Goal: Task Accomplishment & Management: Use online tool/utility

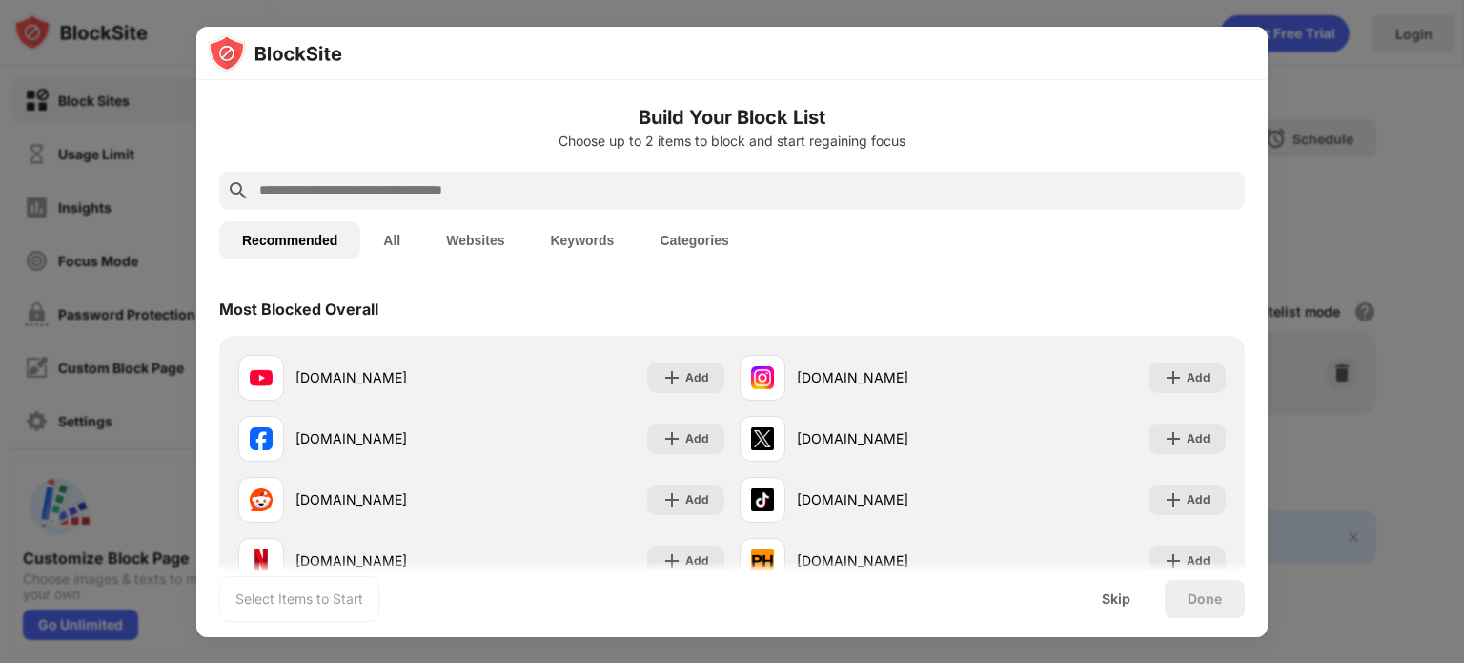
click at [461, 247] on button "Websites" at bounding box center [475, 240] width 104 height 38
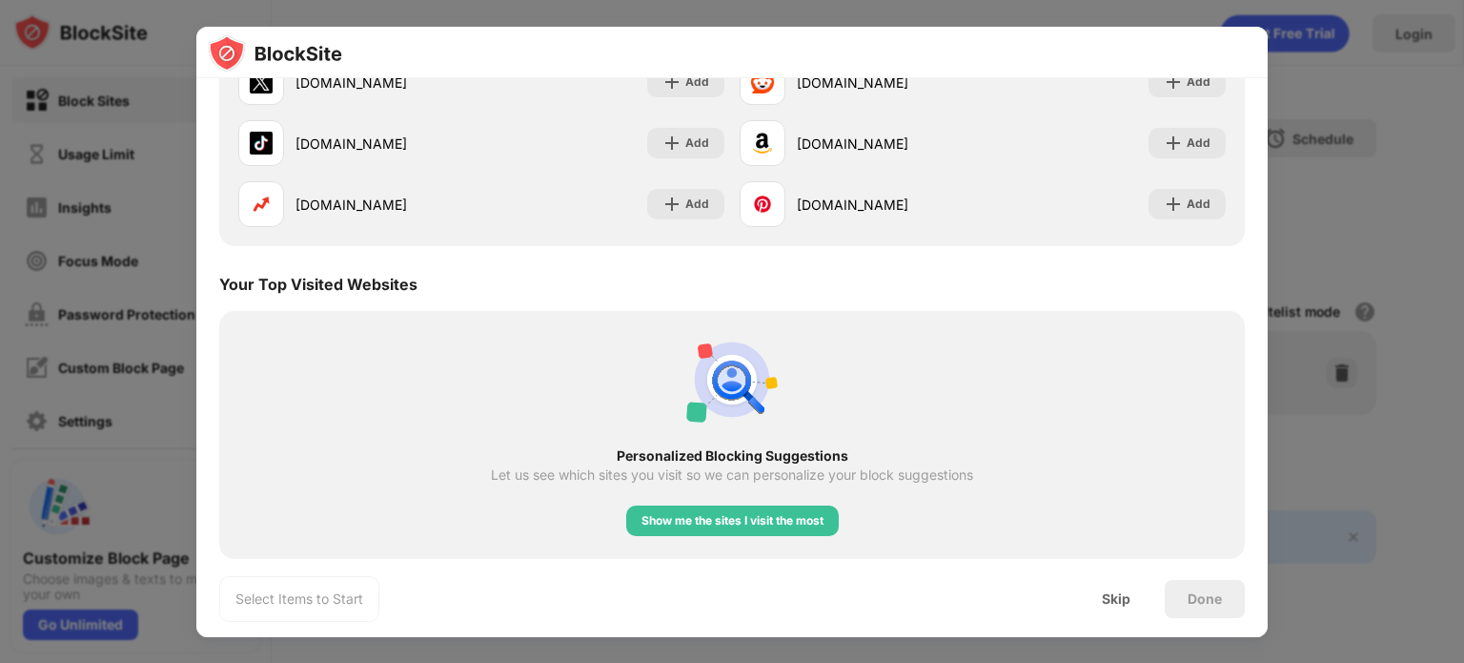
scroll to position [423, 0]
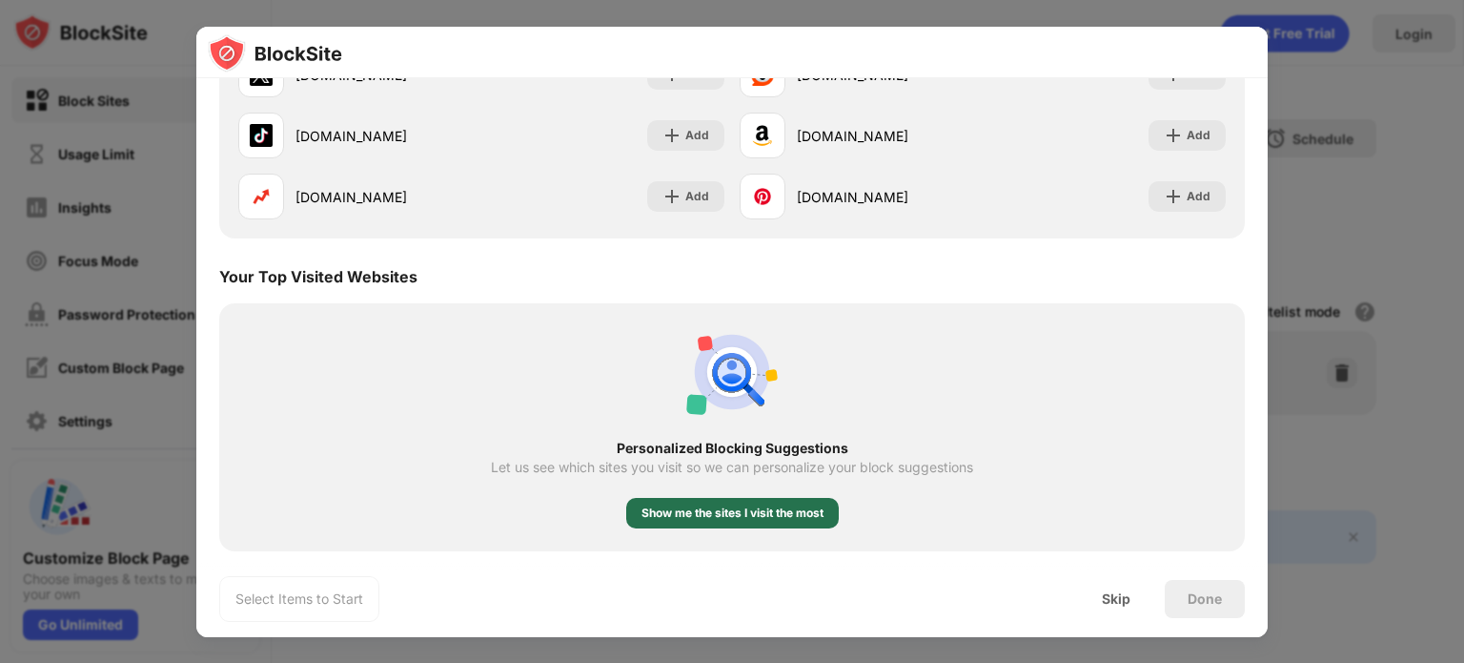
click at [705, 510] on div "Show me the sites I visit the most" at bounding box center [733, 512] width 182 height 19
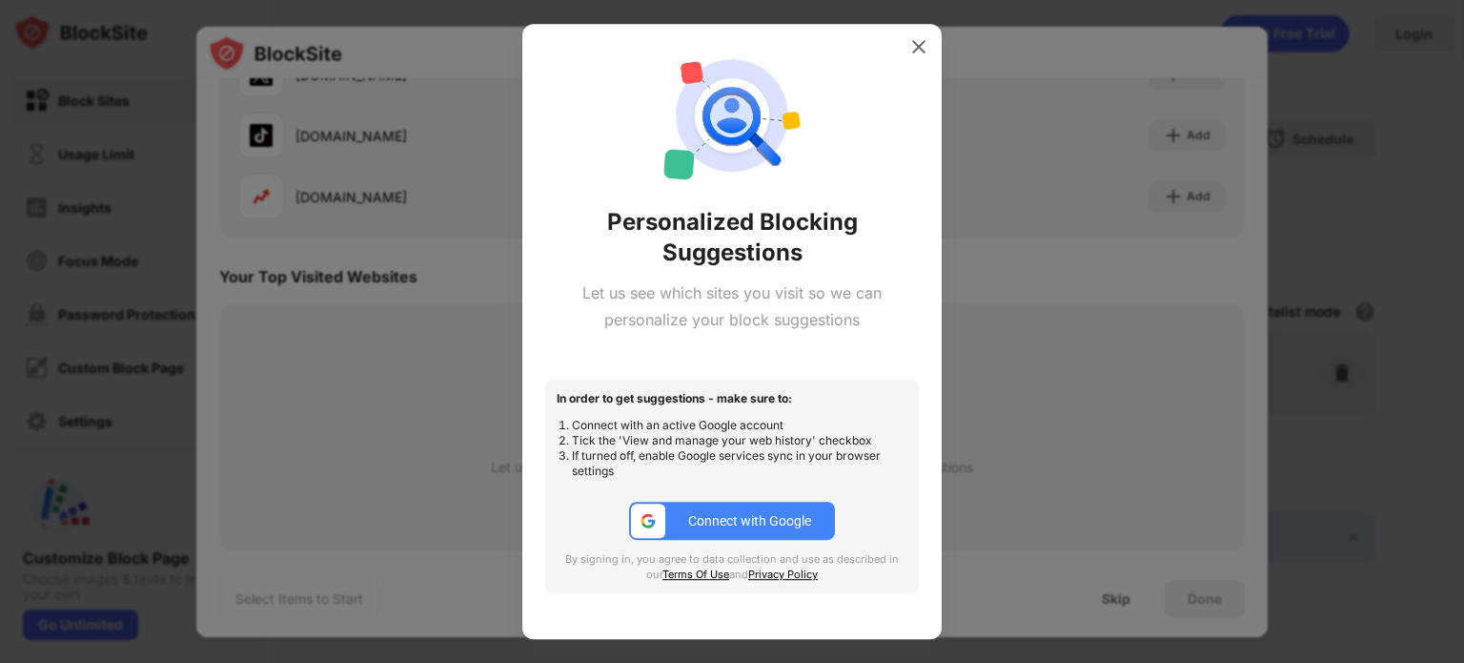
click at [740, 514] on div "Connect with Google" at bounding box center [749, 520] width 123 height 15
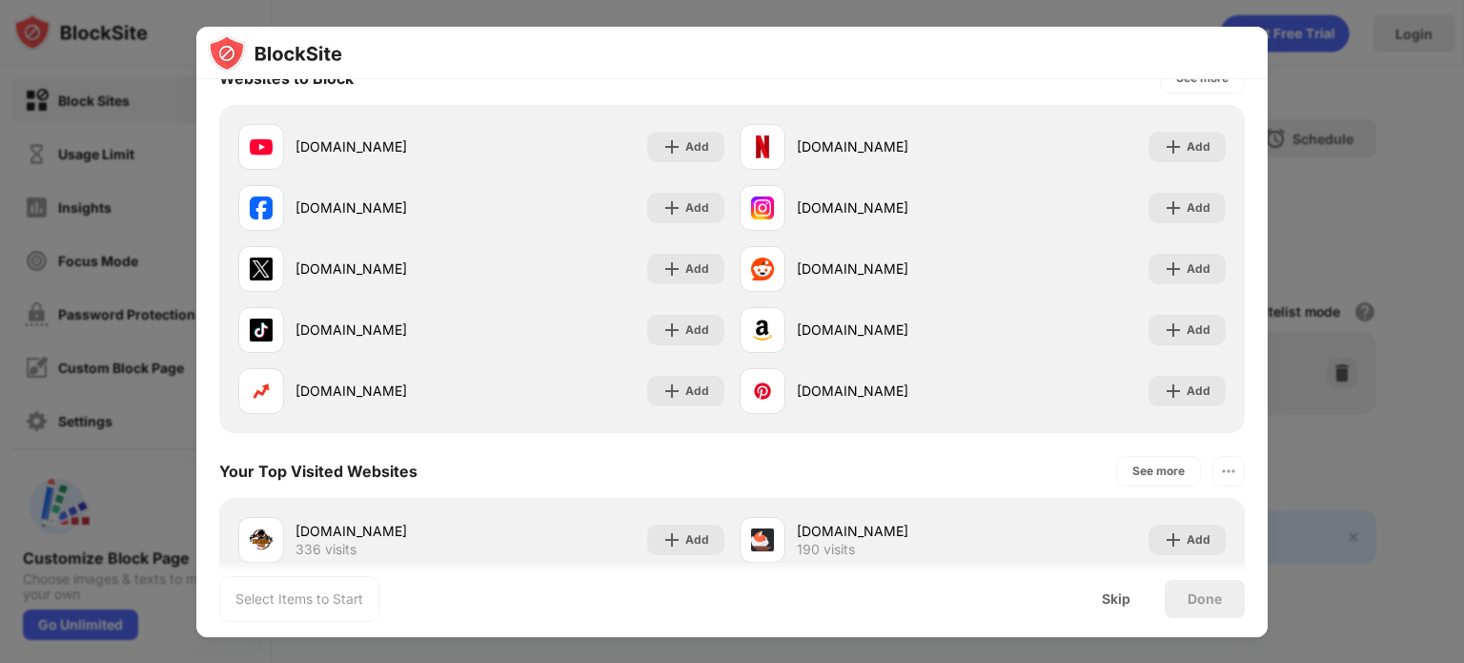
scroll to position [0, 0]
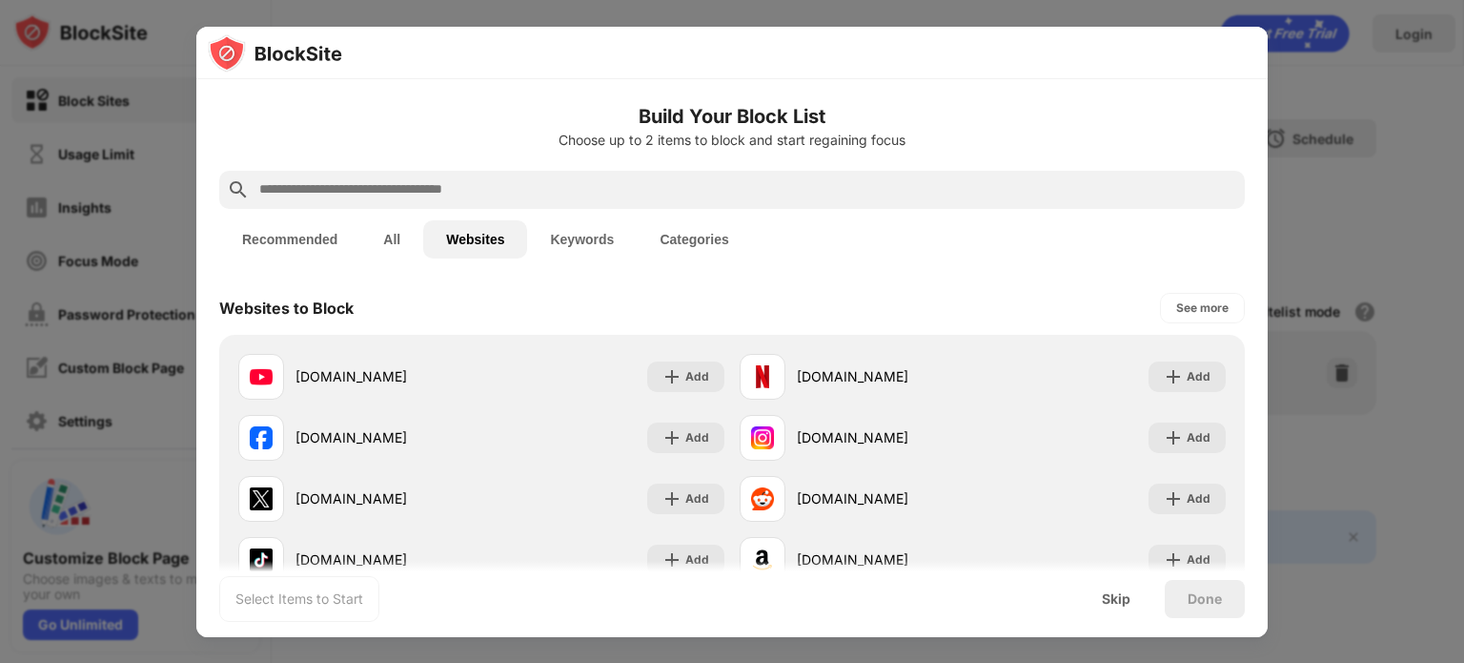
click at [653, 182] on input "text" at bounding box center [747, 189] width 980 height 23
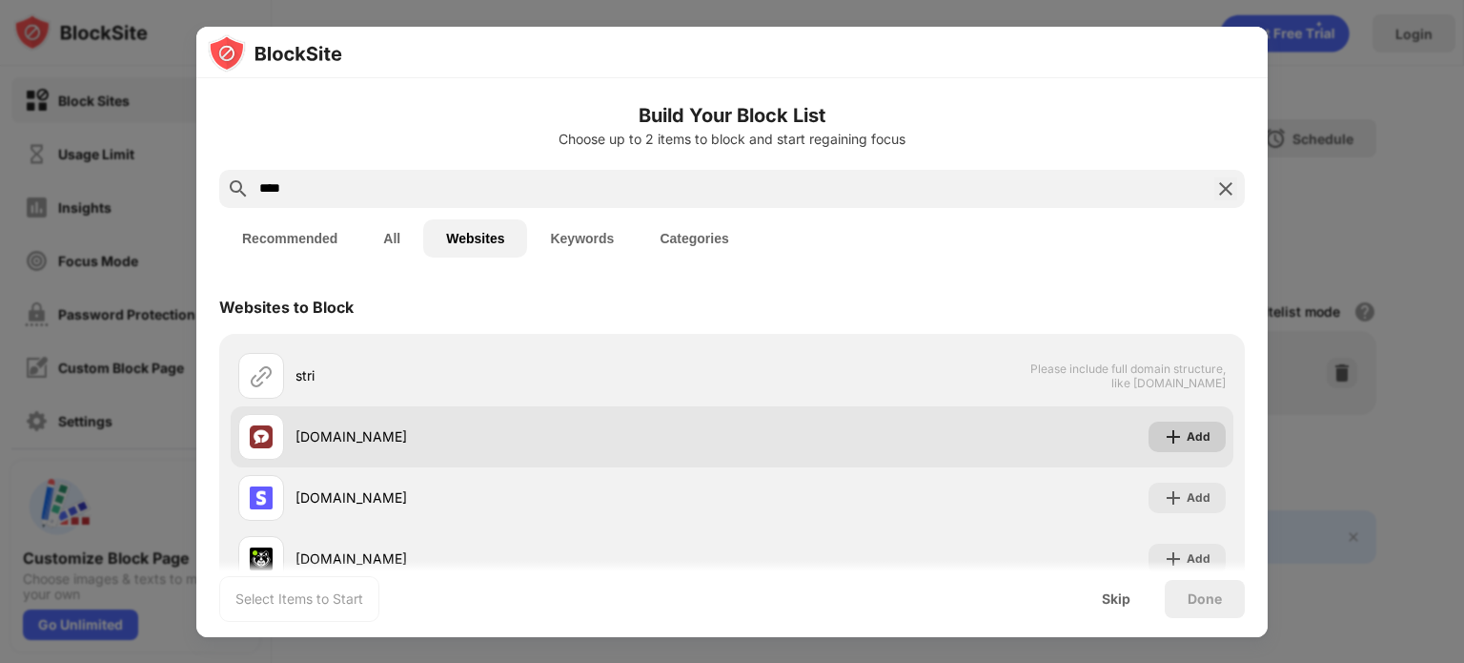
type input "****"
click at [1164, 427] on img at bounding box center [1173, 436] width 19 height 19
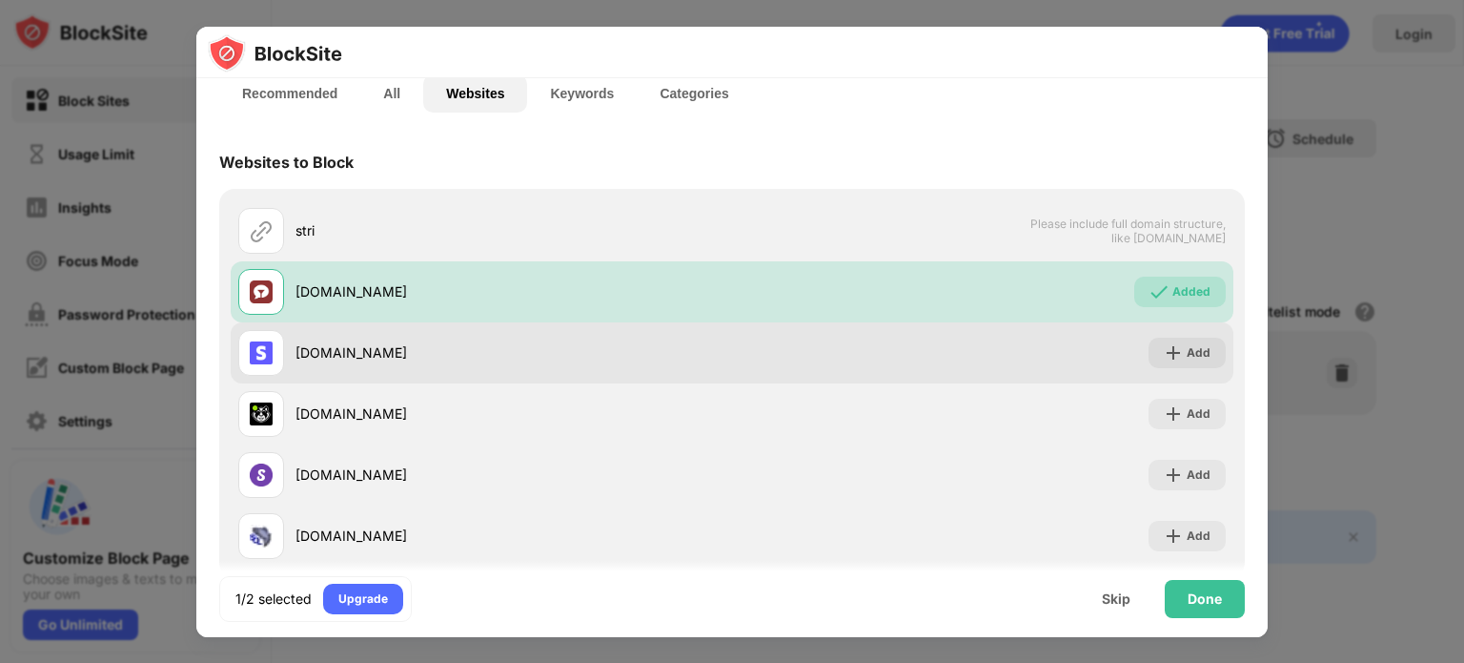
scroll to position [145, 0]
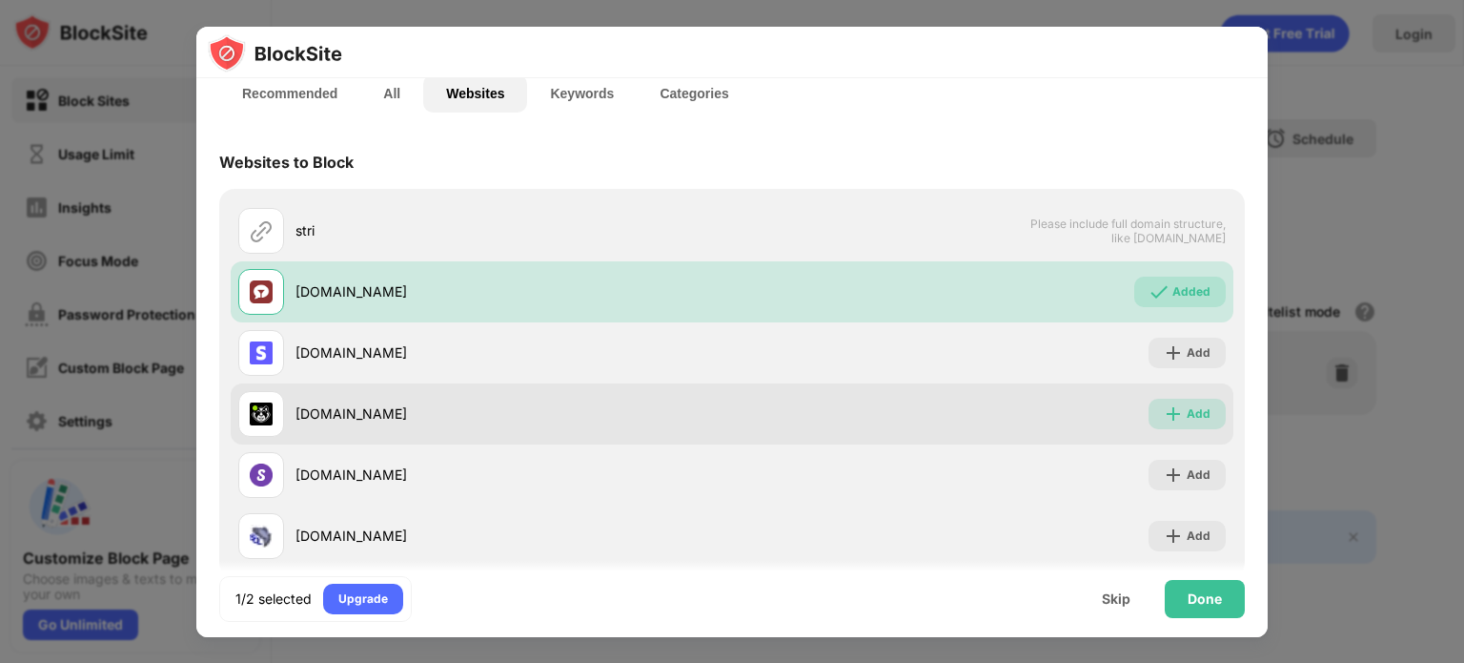
click at [1164, 412] on img at bounding box center [1173, 413] width 19 height 19
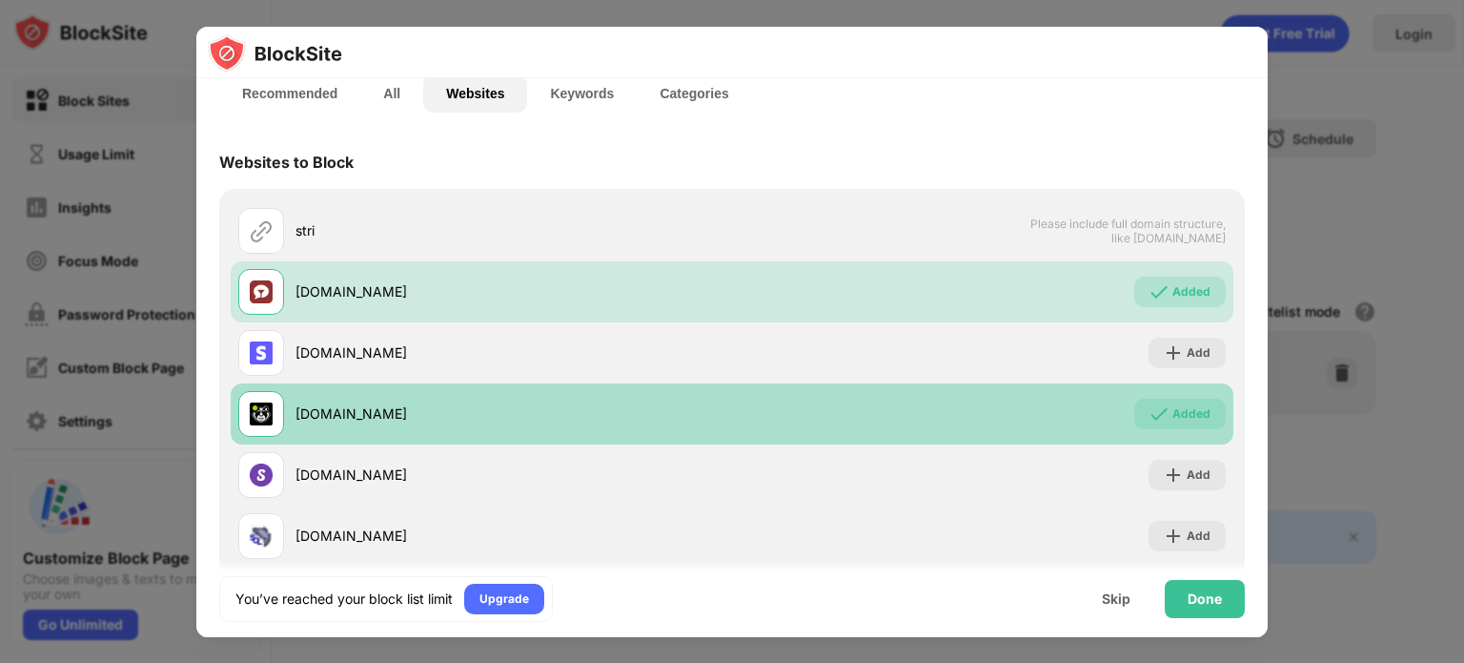
scroll to position [183, 0]
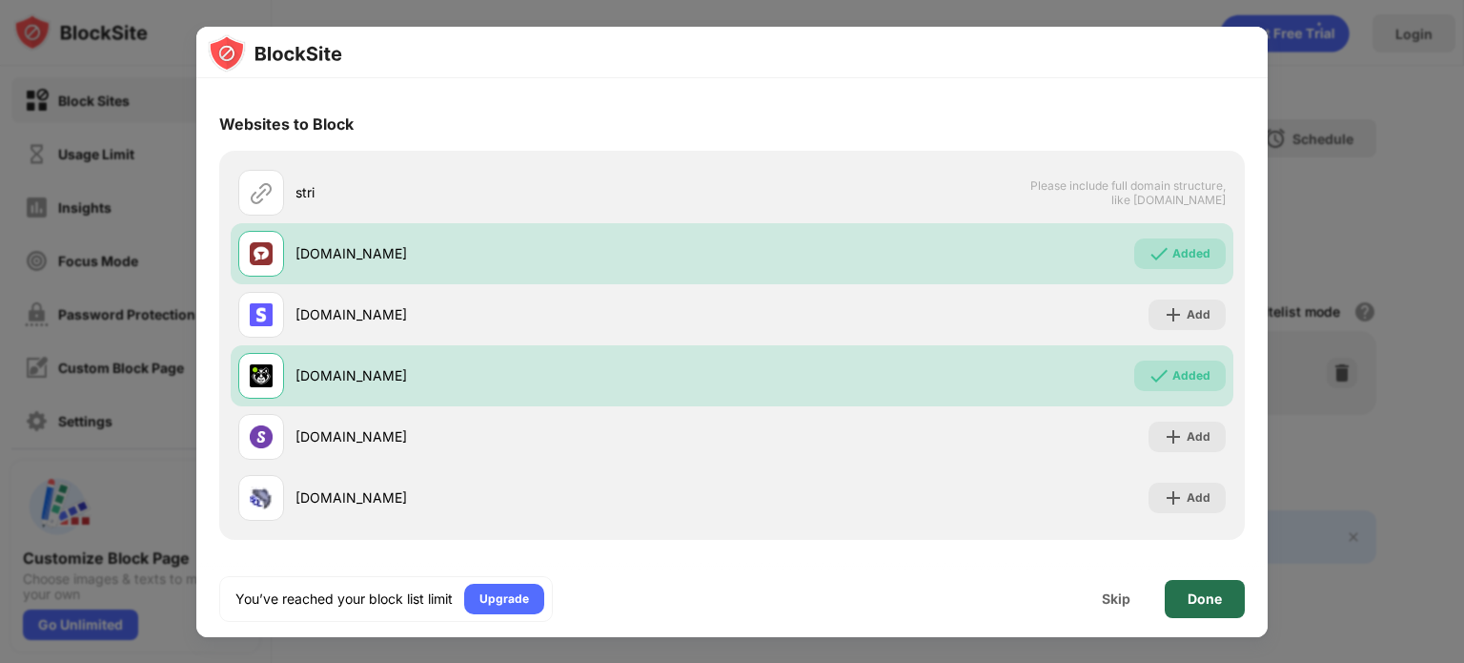
click at [1203, 595] on div "Done" at bounding box center [1205, 598] width 34 height 15
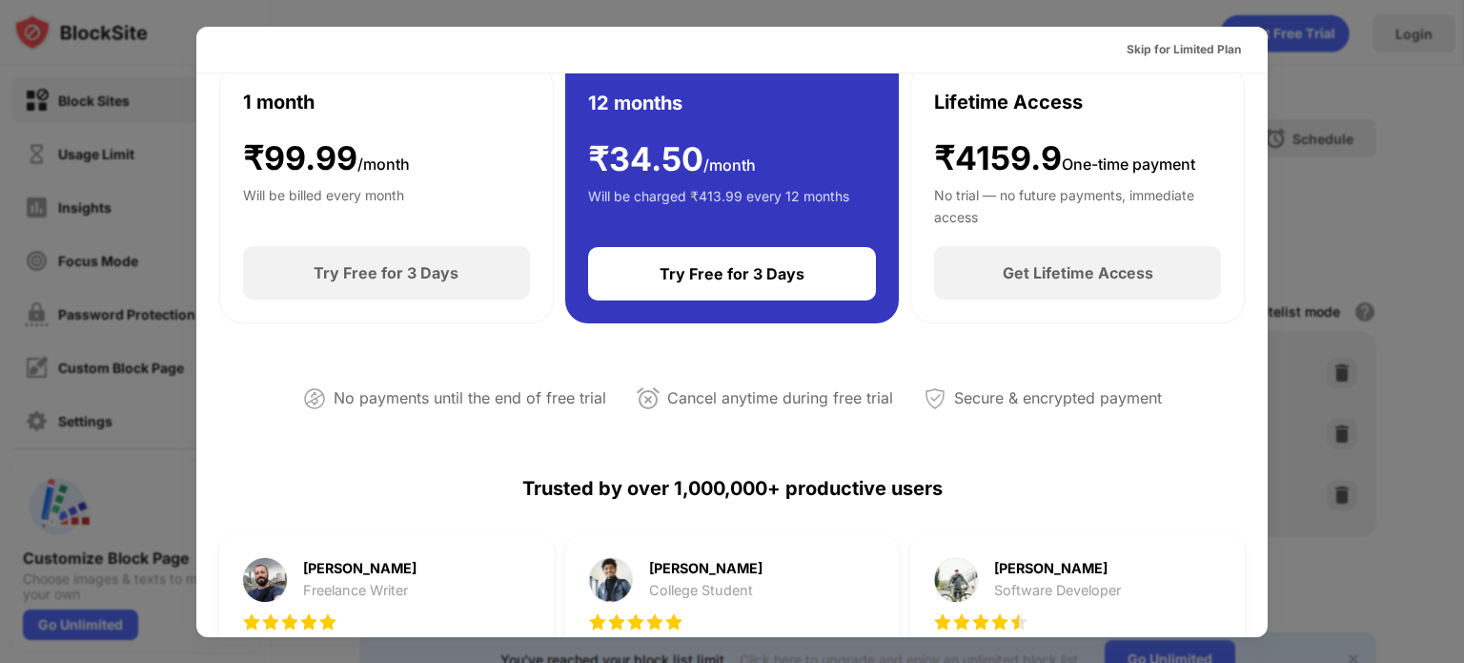
scroll to position [0, 0]
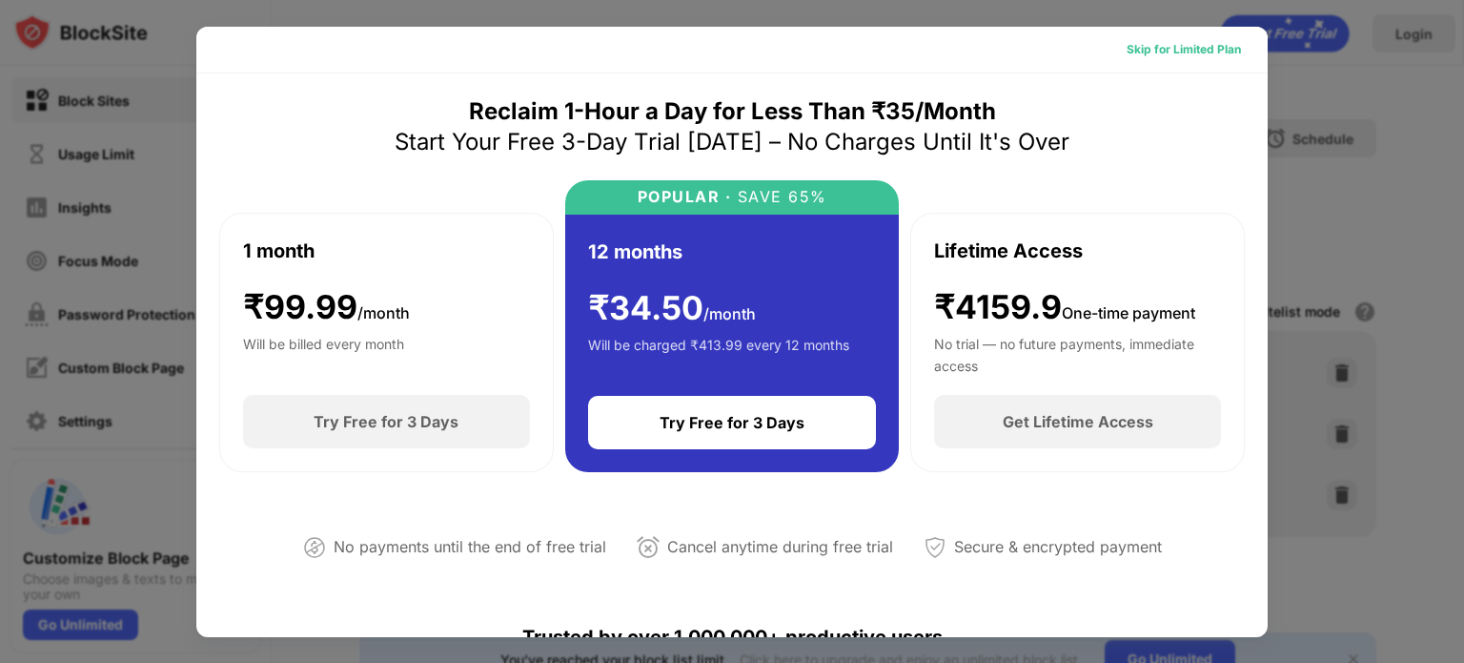
click at [1145, 52] on div "Skip for Limited Plan" at bounding box center [1184, 49] width 114 height 19
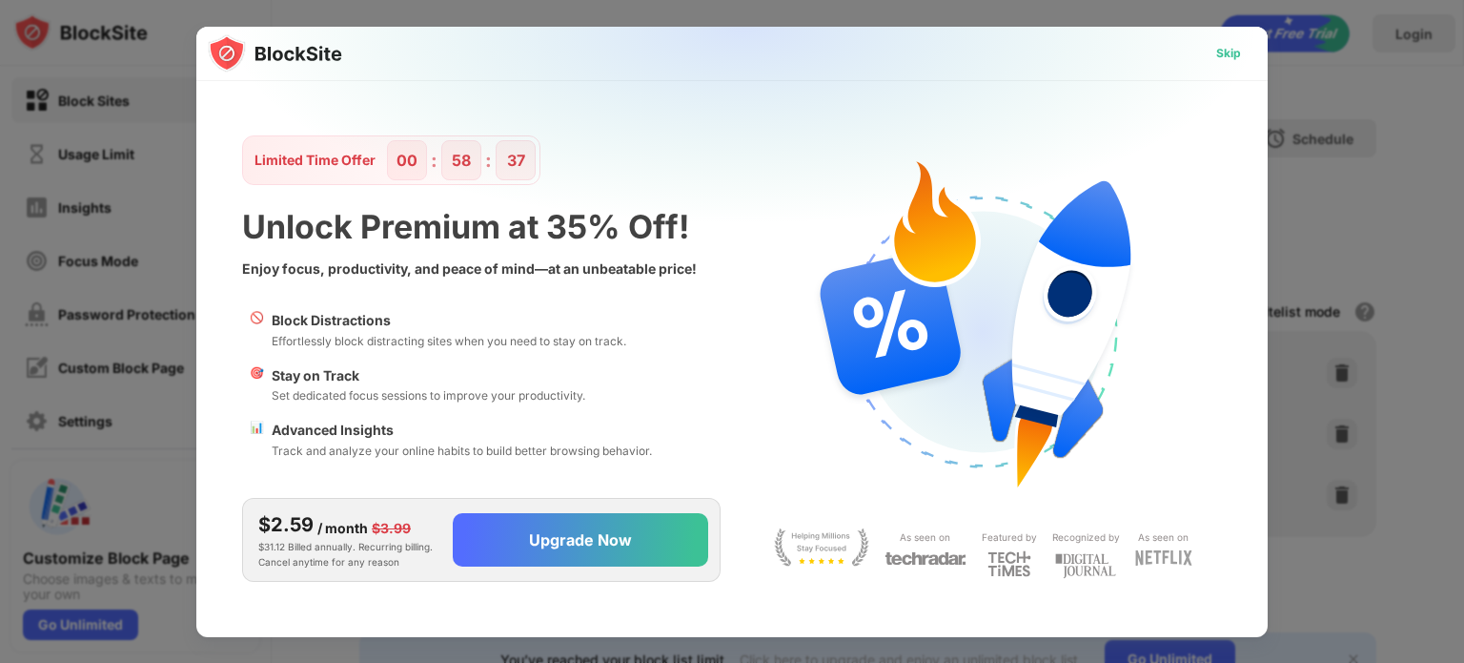
click at [1231, 49] on div "Skip" at bounding box center [1228, 53] width 25 height 19
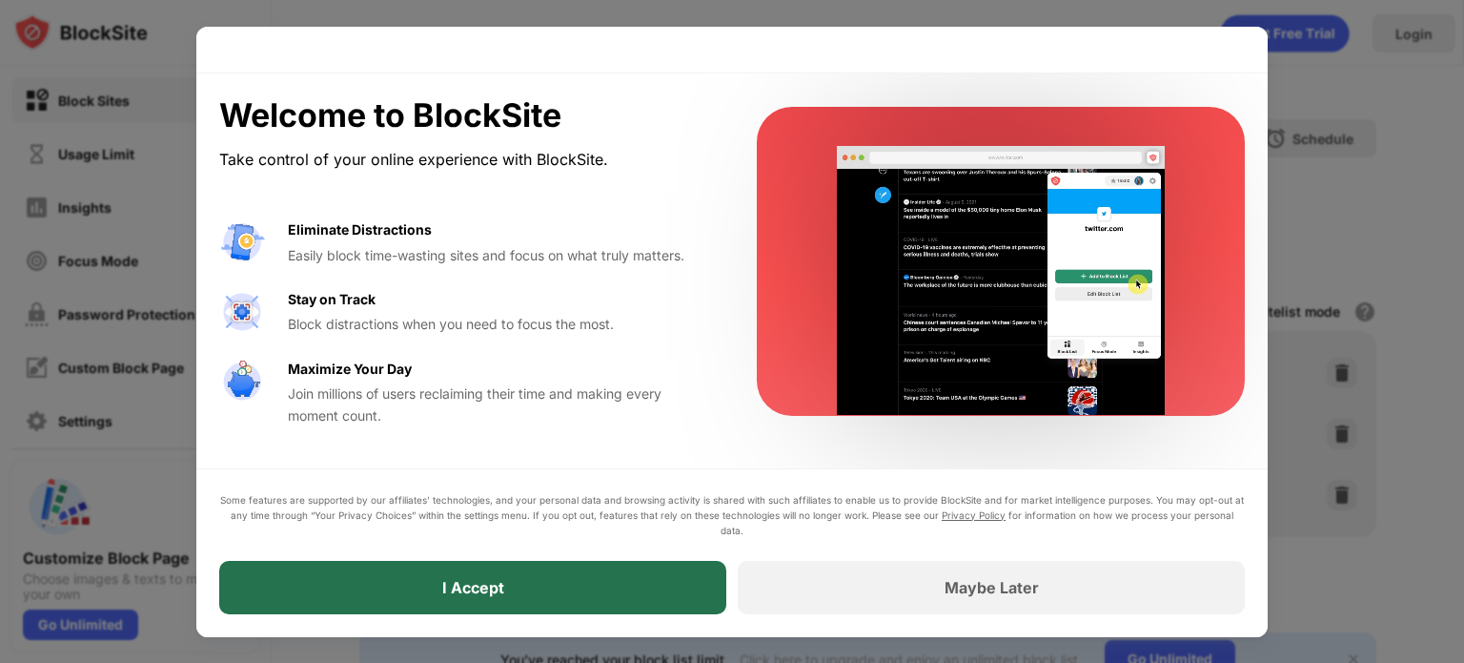
click at [679, 590] on div "I Accept" at bounding box center [472, 587] width 507 height 53
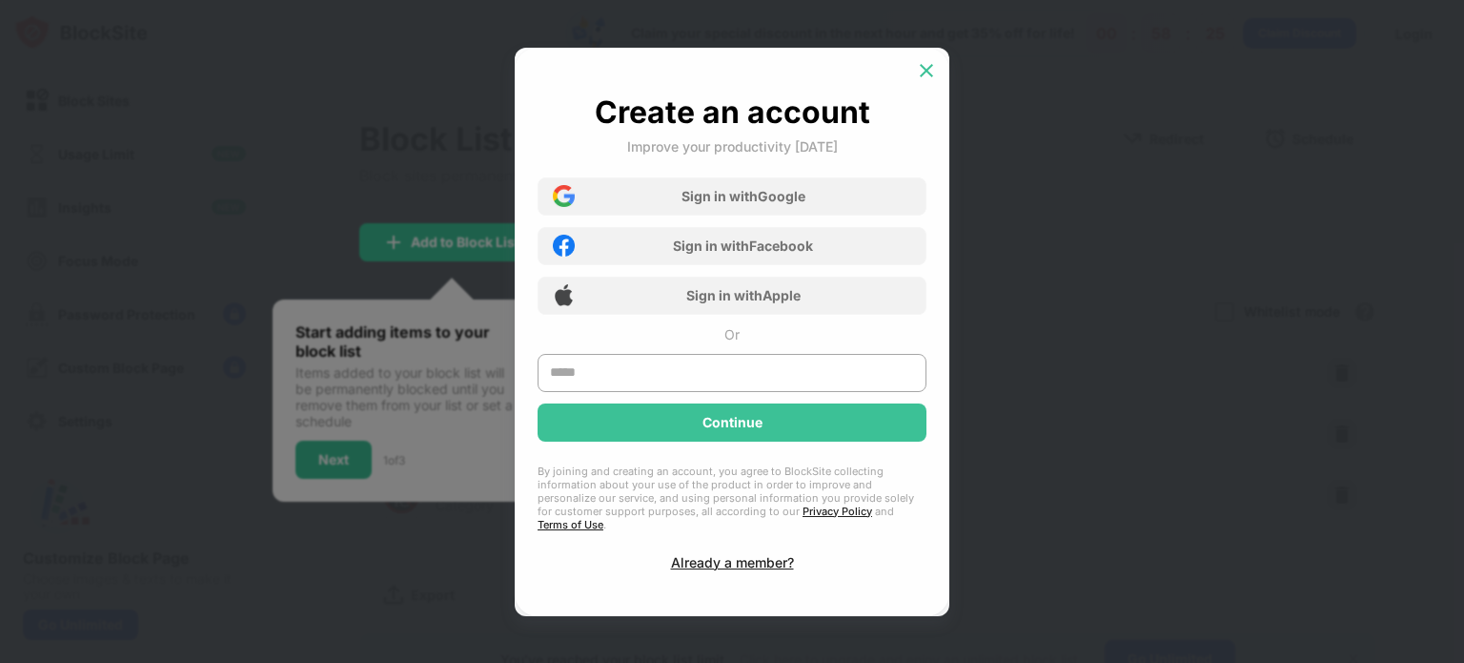
click at [922, 80] on img at bounding box center [926, 70] width 19 height 19
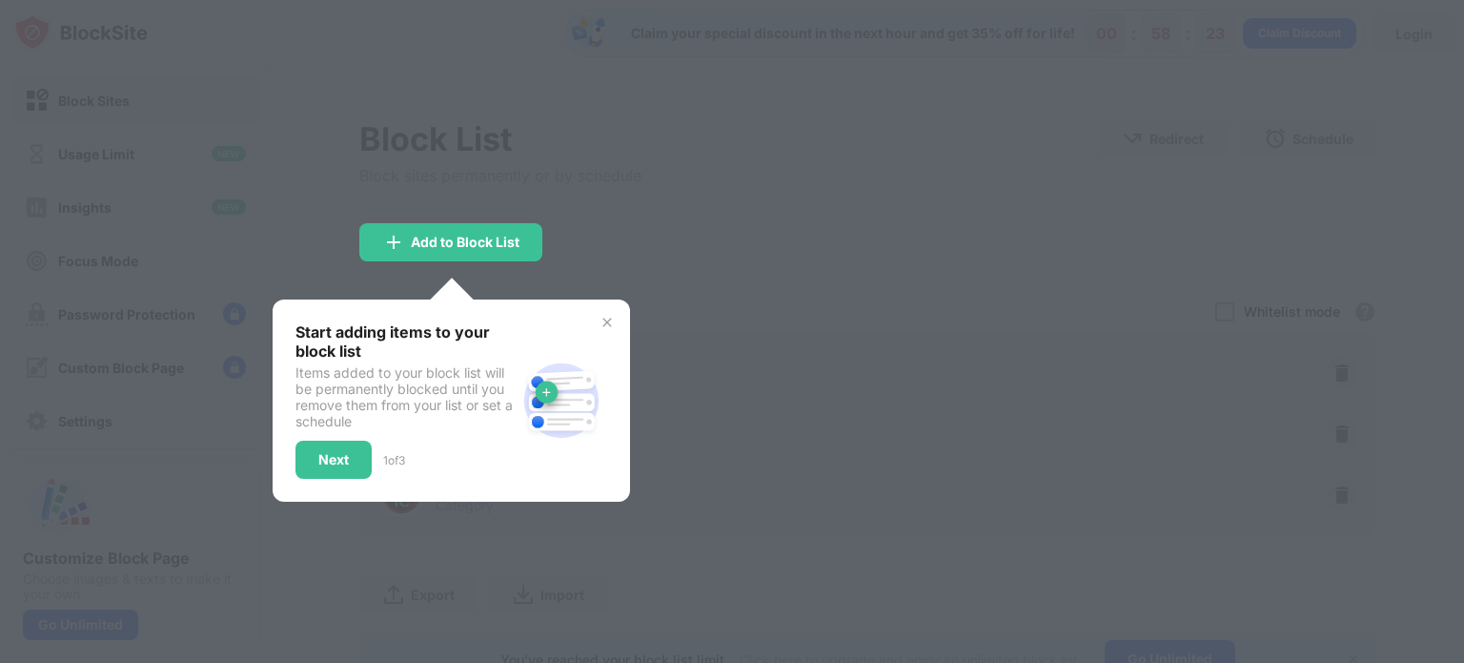
click at [618, 312] on div "Start adding items to your block list Items added to your block list will be pe…" at bounding box center [451, 400] width 357 height 202
click at [610, 318] on img at bounding box center [607, 322] width 15 height 15
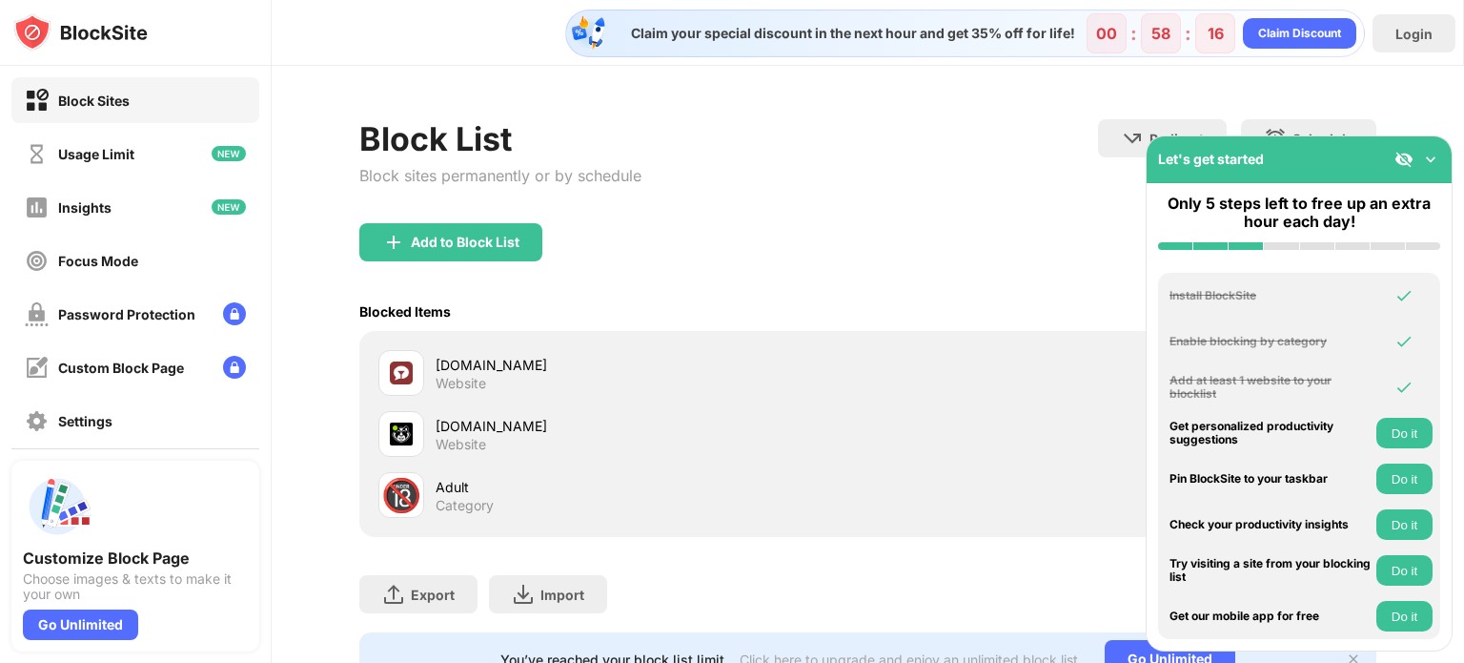
scroll to position [89, 0]
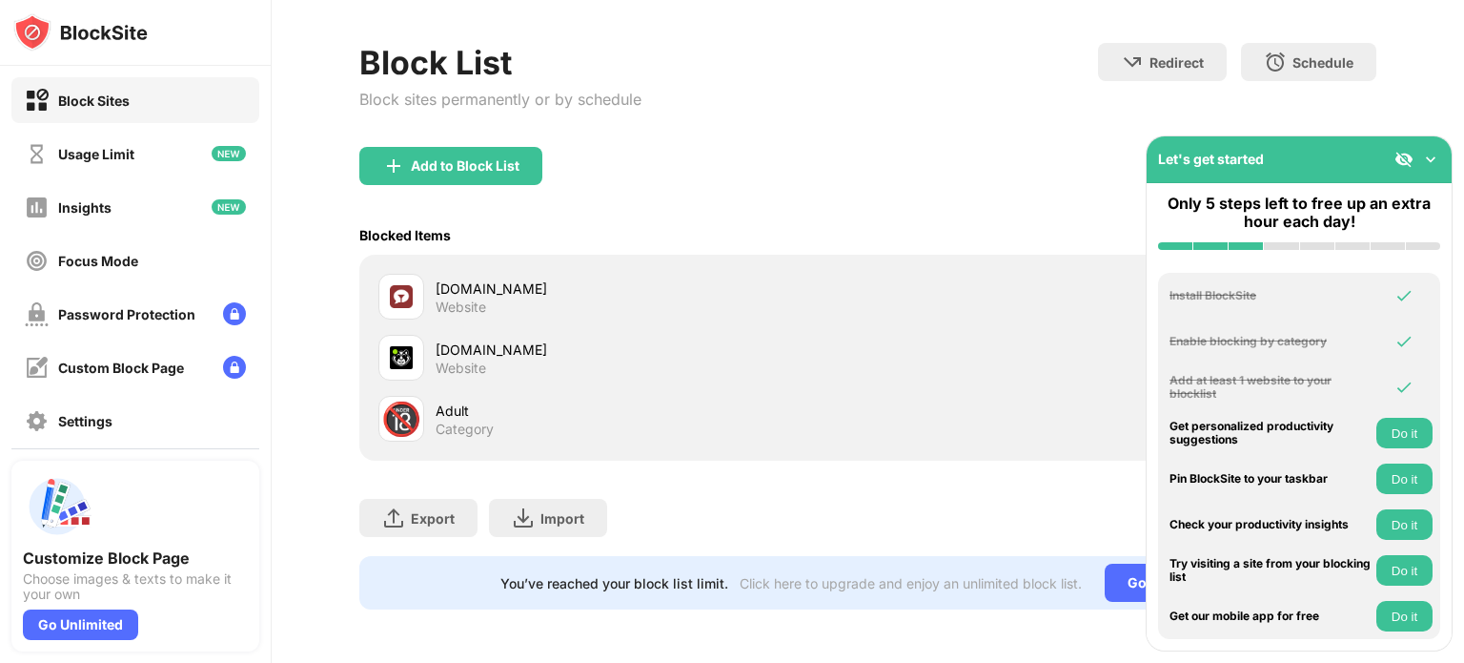
click at [1430, 150] on img at bounding box center [1430, 159] width 19 height 19
